Goal: Information Seeking & Learning: Learn about a topic

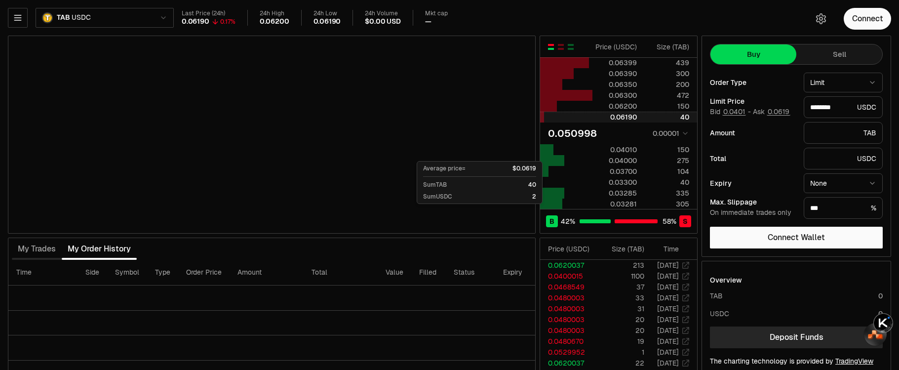
click at [617, 116] on div "0.06190" at bounding box center [615, 117] width 44 height 10
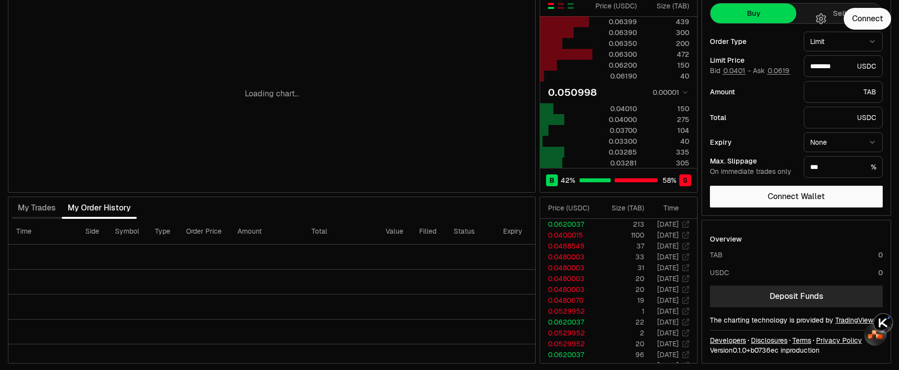
scroll to position [42, 0]
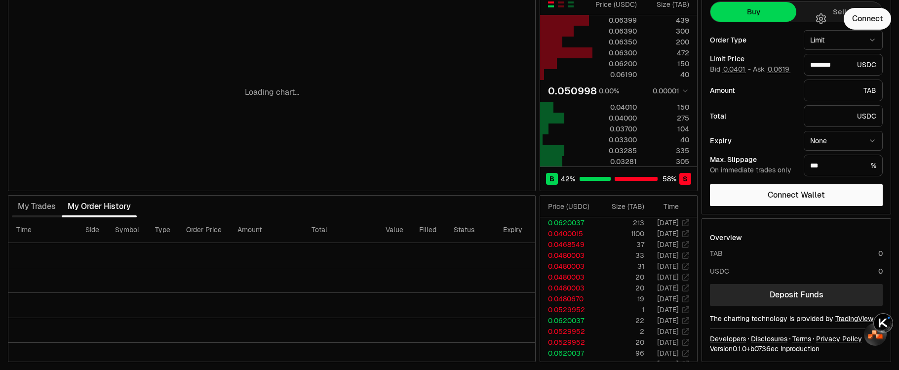
drag, startPoint x: 203, startPoint y: 83, endPoint x: 418, endPoint y: 87, distance: 215.2
click at [417, 87] on div "Loading chart..." at bounding box center [271, 92] width 527 height 197
drag, startPoint x: 204, startPoint y: 86, endPoint x: 371, endPoint y: 88, distance: 166.3
click at [362, 86] on div "Loading chart..." at bounding box center [271, 92] width 527 height 197
click at [197, 70] on div "Loading chart..." at bounding box center [271, 92] width 527 height 197
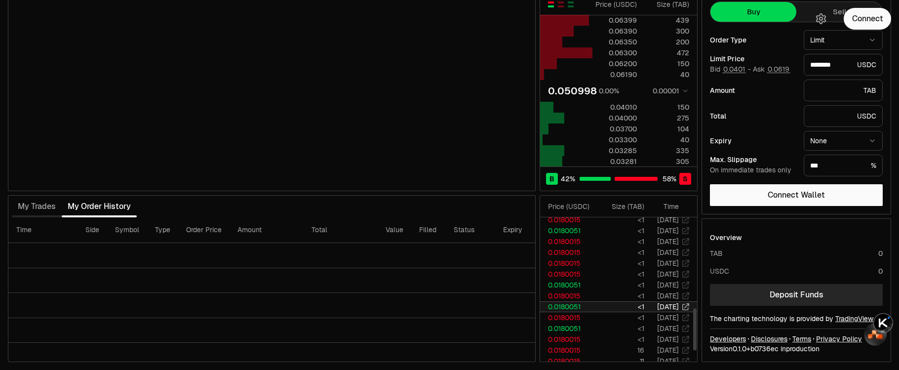
scroll to position [399, 0]
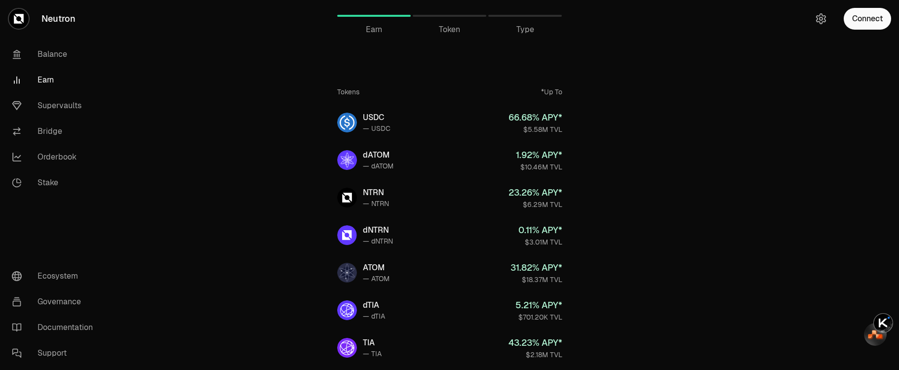
click at [454, 33] on span "Token" at bounding box center [449, 30] width 21 height 12
drag, startPoint x: 451, startPoint y: 22, endPoint x: 452, endPoint y: 10, distance: 11.4
click at [451, 22] on div "Token" at bounding box center [450, 16] width 74 height 24
click at [452, 6] on div "Token" at bounding box center [450, 16] width 74 height 24
click at [450, 16] on div at bounding box center [450, 16] width 74 height 2
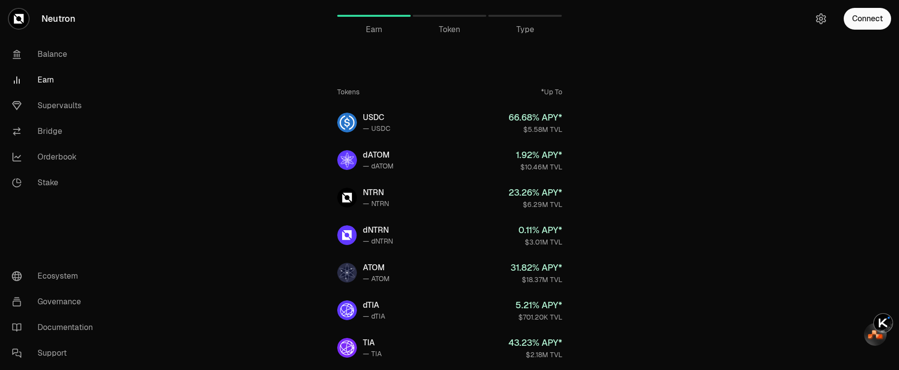
click at [450, 16] on div at bounding box center [450, 16] width 74 height 2
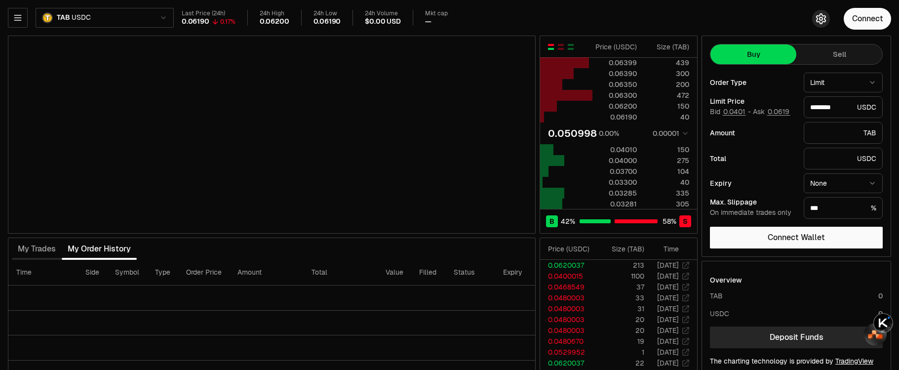
click at [821, 21] on icon "button" at bounding box center [821, 19] width 12 height 12
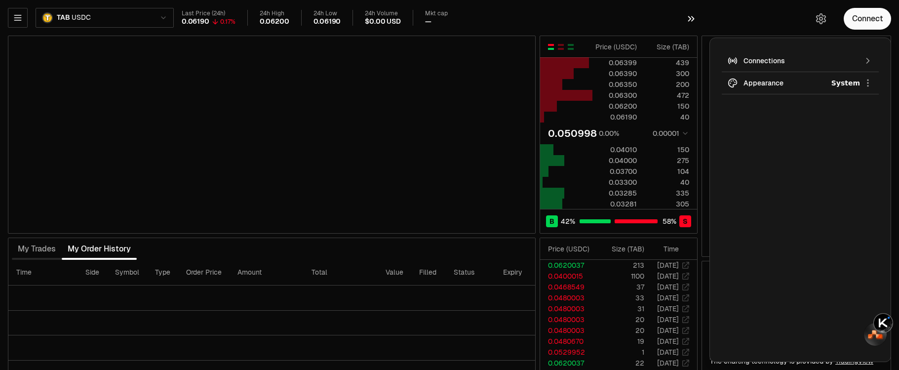
click at [689, 18] on icon "button" at bounding box center [691, 19] width 11 height 12
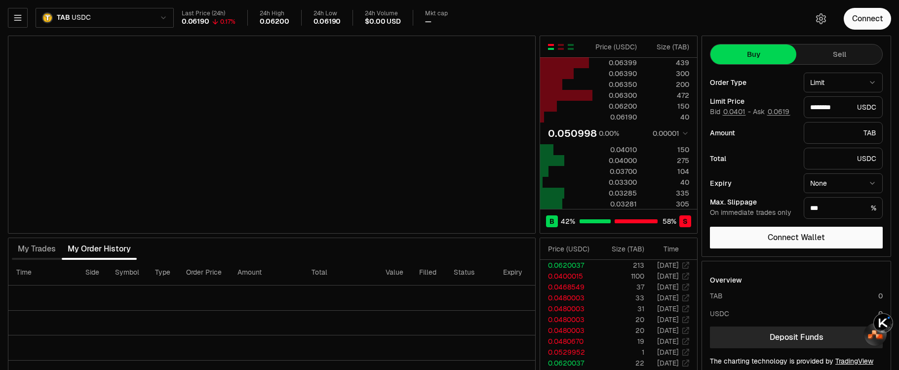
click at [162, 15] on html "Neutron Balance Earn Supervaults Bridge Orderbook Stake Ecosystem Governance Do…" at bounding box center [449, 206] width 899 height 412
